Goal: Connect with others: Participate in discussion

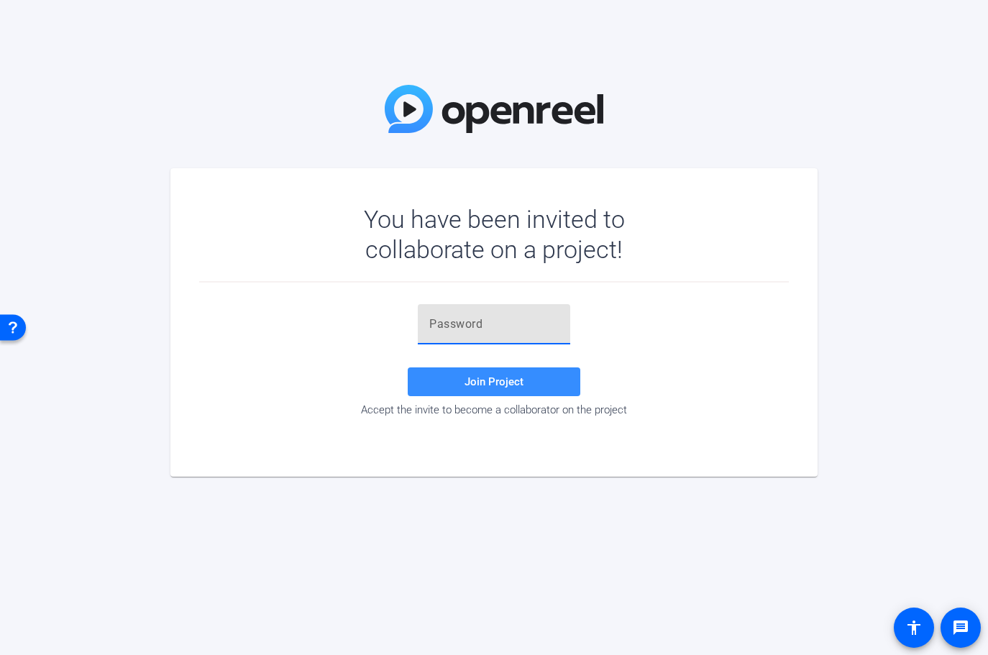
click at [497, 317] on input "text" at bounding box center [493, 324] width 129 height 17
paste input "9W@y2L"
type input "9W@y2L"
click at [480, 388] on span at bounding box center [494, 382] width 173 height 35
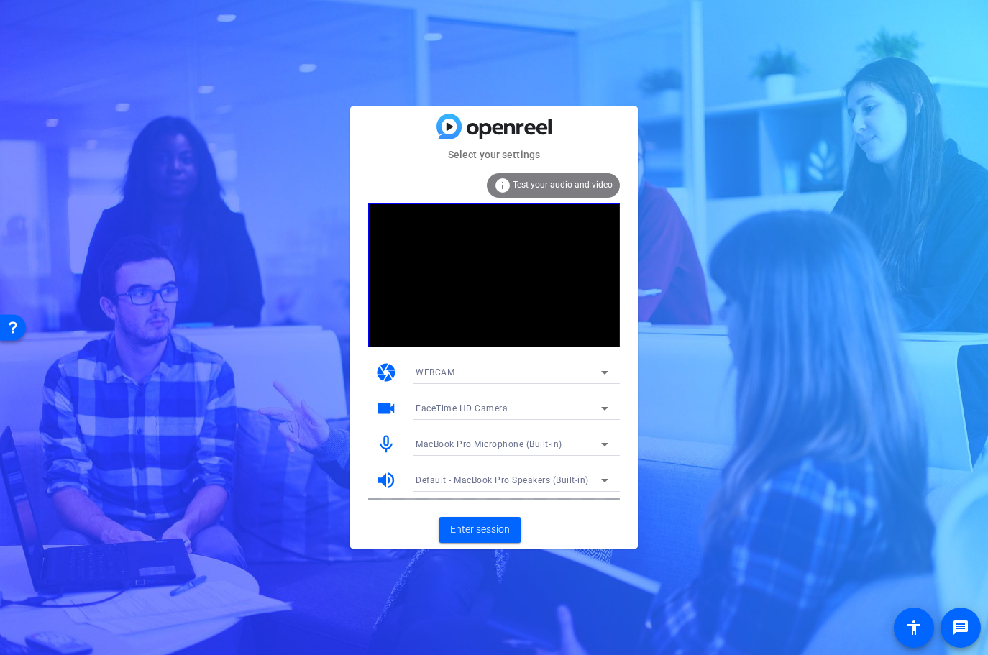
click at [529, 371] on div "WEBCAM" at bounding box center [509, 372] width 186 height 18
click at [562, 375] on div at bounding box center [494, 327] width 988 height 655
click at [391, 409] on mat-icon "videocam" at bounding box center [386, 409] width 22 height 22
click at [491, 528] on span "Enter session" at bounding box center [480, 529] width 60 height 15
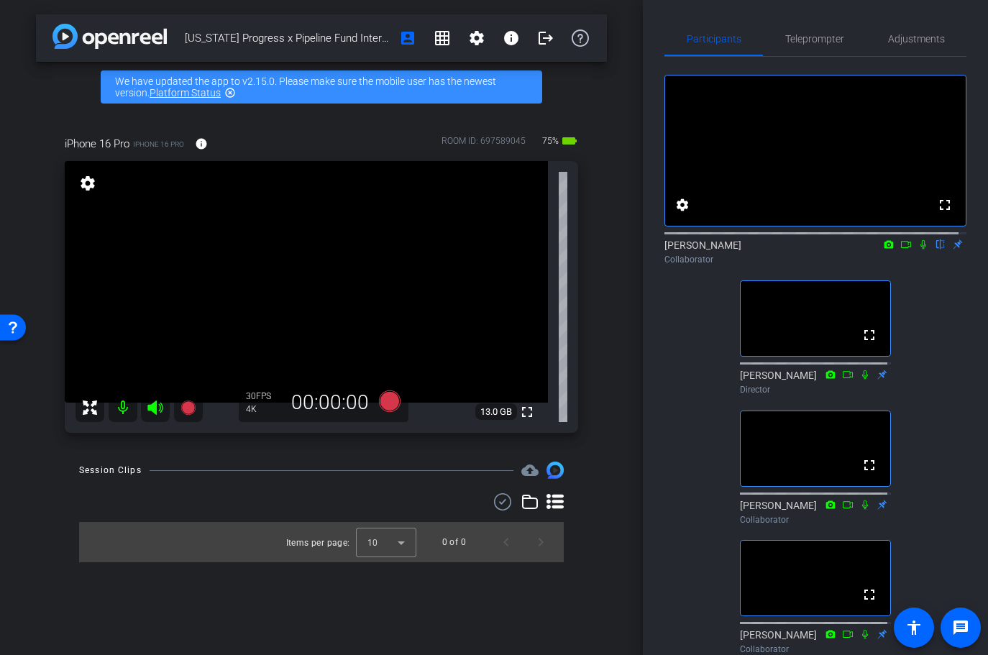
click at [918, 250] on icon at bounding box center [924, 244] width 12 height 10
click at [920, 250] on icon at bounding box center [924, 244] width 8 height 9
click at [918, 250] on icon at bounding box center [924, 244] width 12 height 10
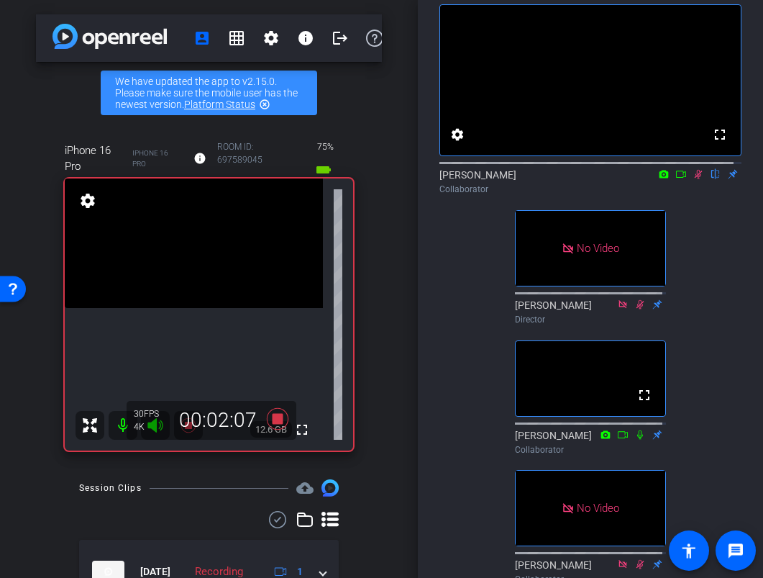
scroll to position [53, 0]
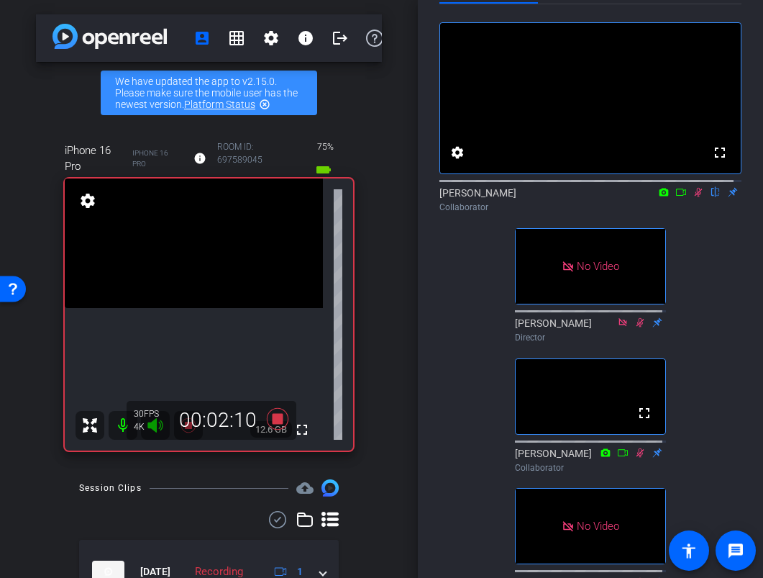
click at [675, 197] on icon at bounding box center [681, 192] width 12 height 10
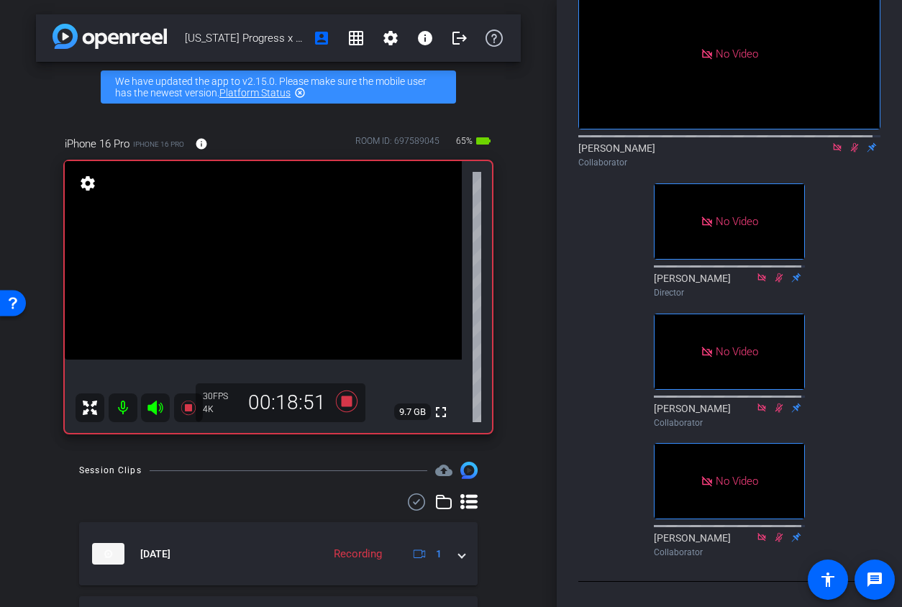
scroll to position [0, 0]
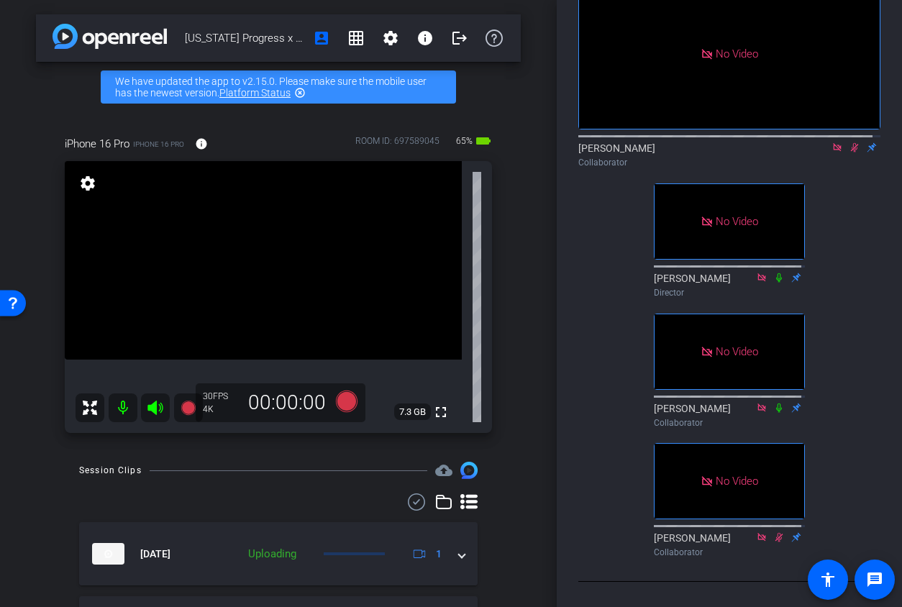
click at [849, 152] on icon at bounding box center [855, 147] width 12 height 10
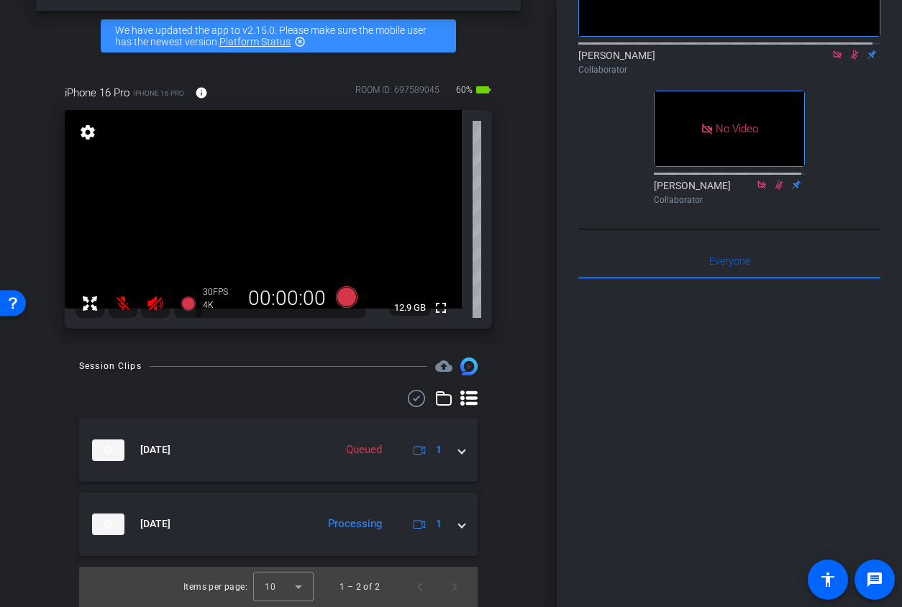
scroll to position [371, 0]
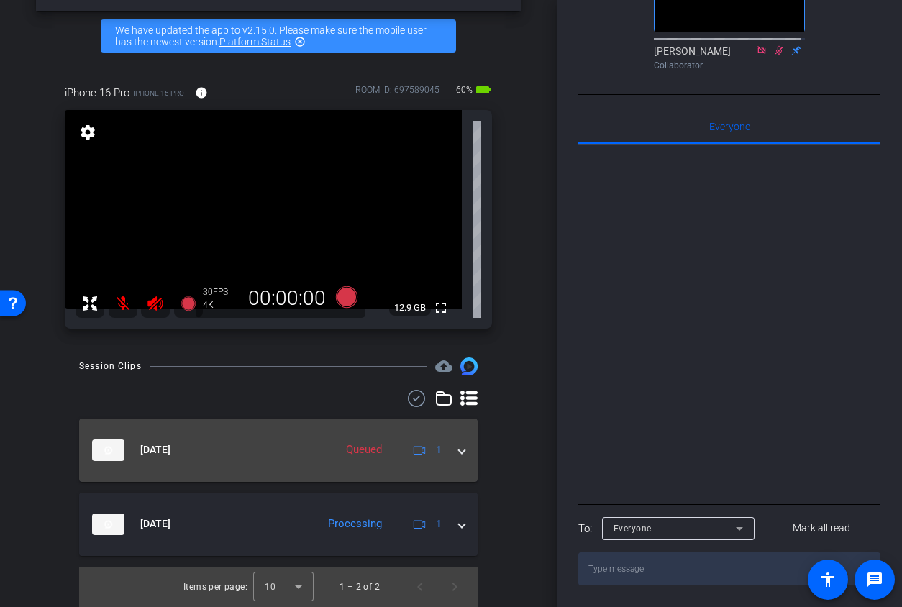
click at [457, 452] on mat-expansion-panel-header "[DATE] Queued 1" at bounding box center [278, 450] width 398 height 63
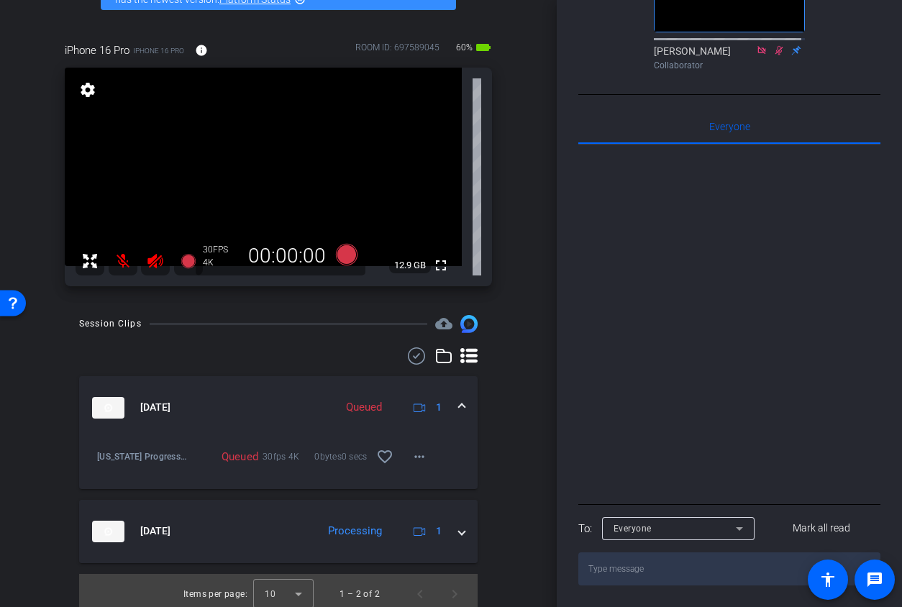
scroll to position [101, 0]
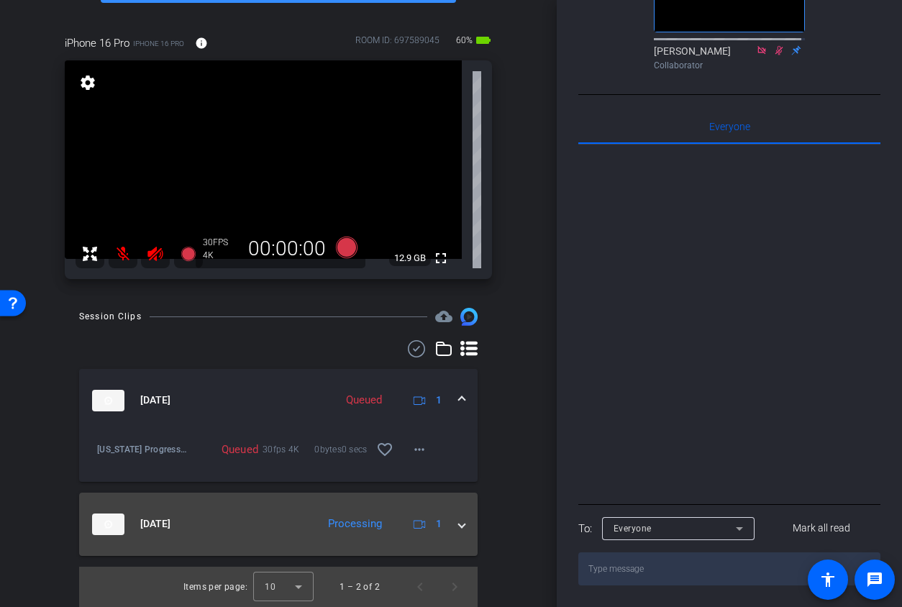
click at [459, 524] on span at bounding box center [462, 523] width 6 height 15
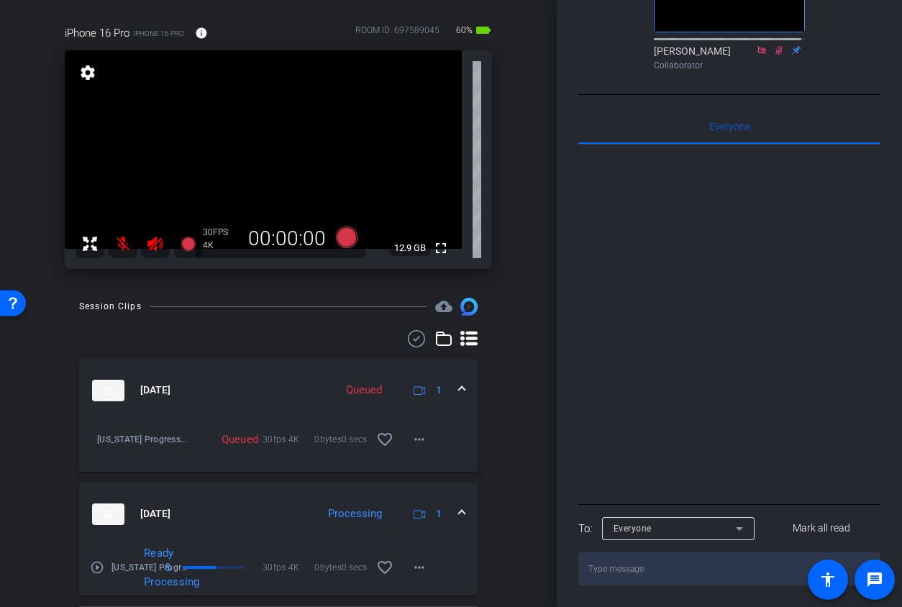
scroll to position [150, 0]
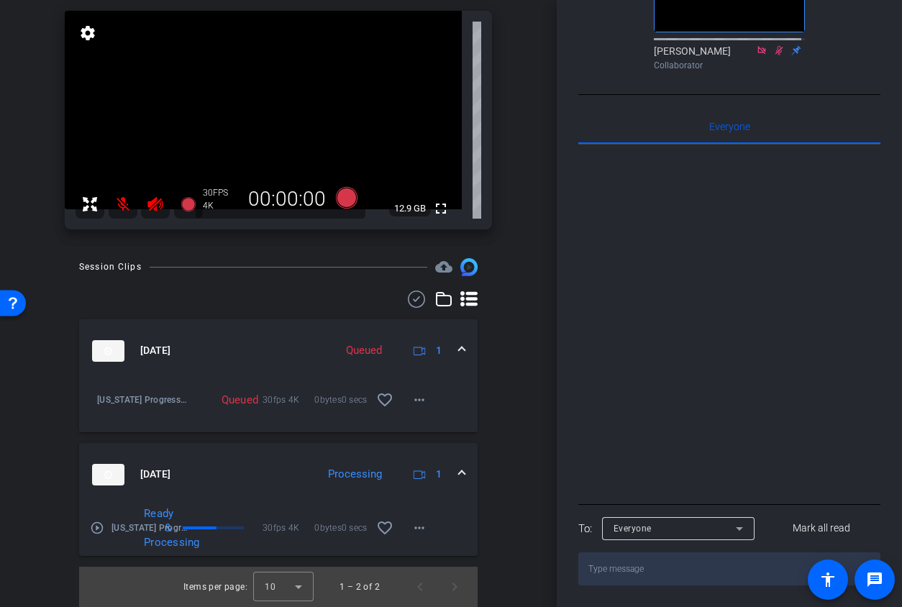
click at [459, 475] on span at bounding box center [462, 474] width 6 height 15
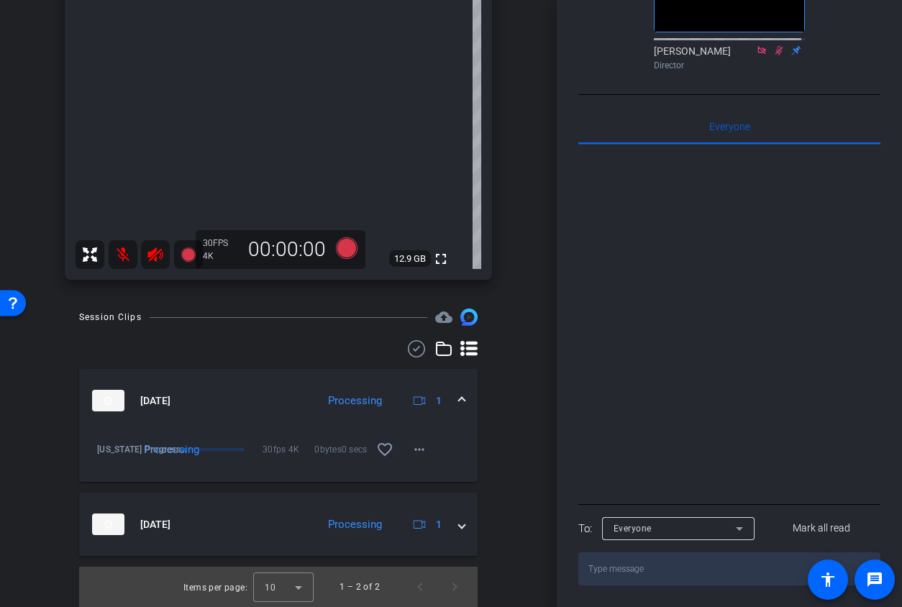
scroll to position [209, 0]
